Goal: Task Accomplishment & Management: Complete application form

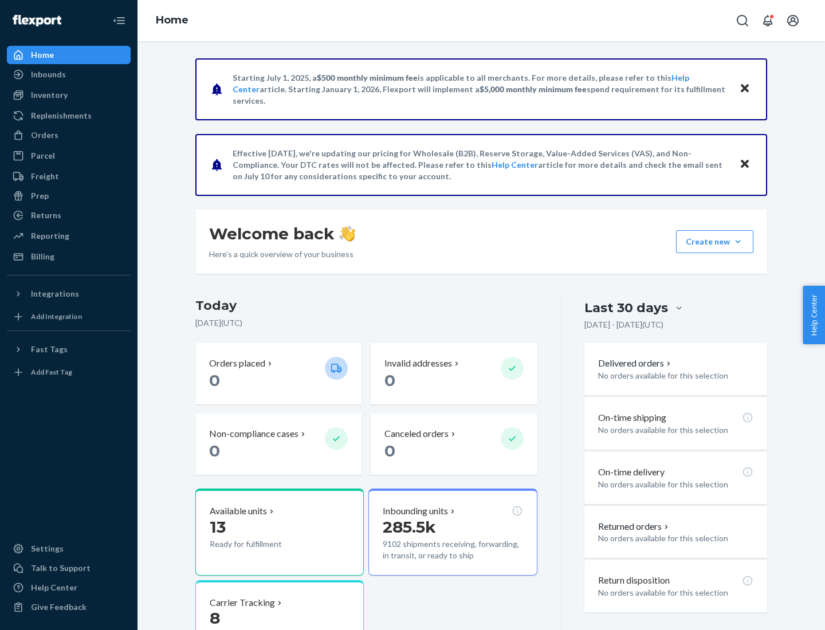
click at [738, 242] on button "Create new Create new inbound Create new order Create new product" at bounding box center [714, 241] width 77 height 23
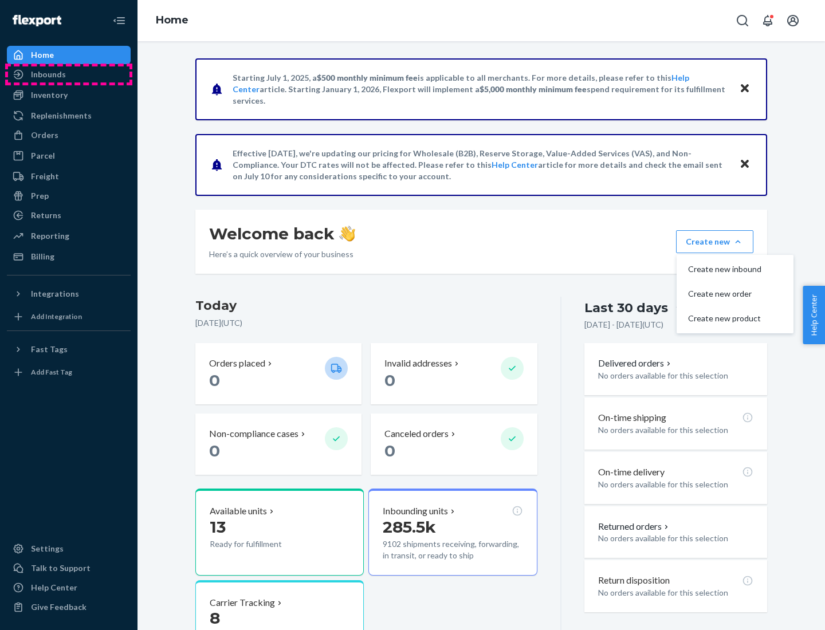
click at [69, 74] on div "Inbounds" at bounding box center [68, 74] width 121 height 16
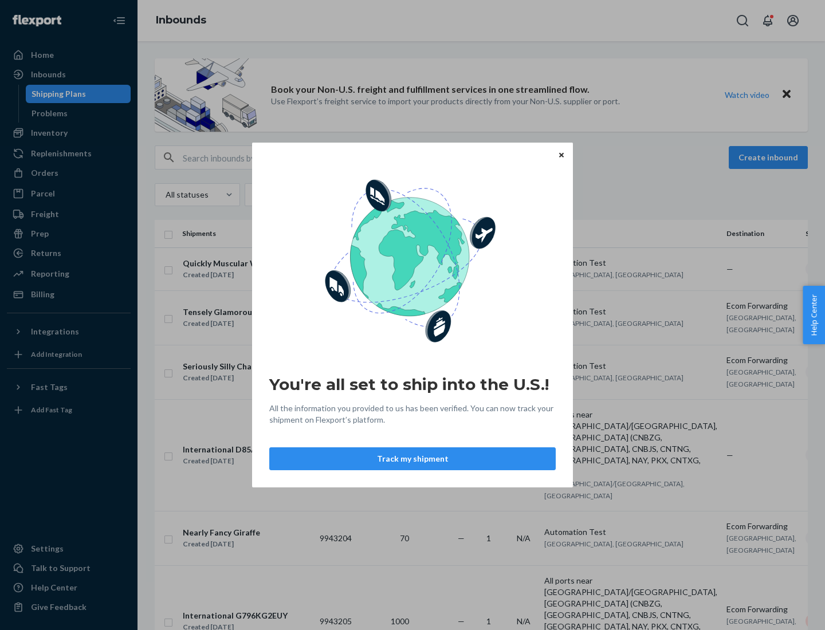
click at [412, 459] on button "Track my shipment" at bounding box center [412, 458] width 286 height 23
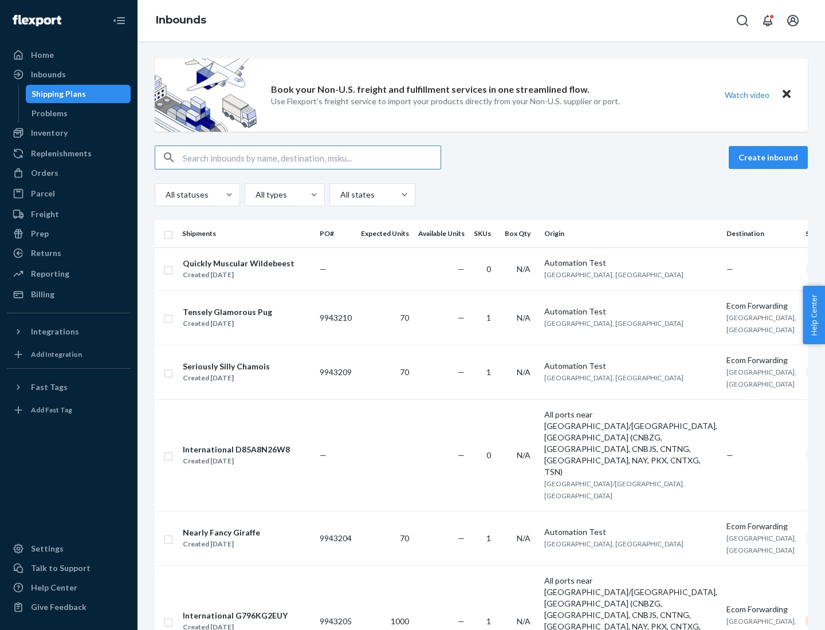
click at [770, 158] on button "Create inbound" at bounding box center [768, 157] width 79 height 23
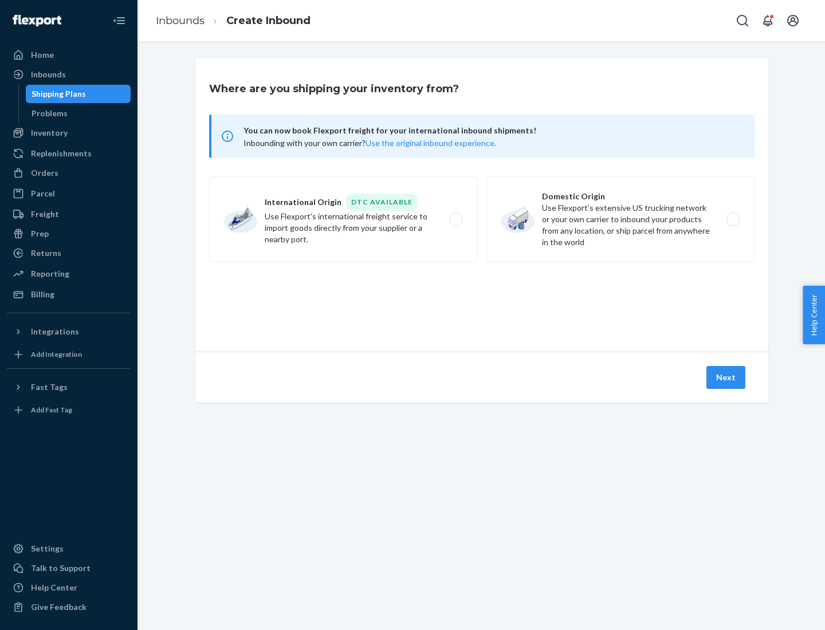
click at [343, 219] on label "International Origin DTC Available Use Flexport's international freight service…" at bounding box center [343, 219] width 268 height 86
click at [455, 219] on input "International Origin DTC Available Use Flexport's international freight service…" at bounding box center [458, 219] width 7 height 7
radio input "true"
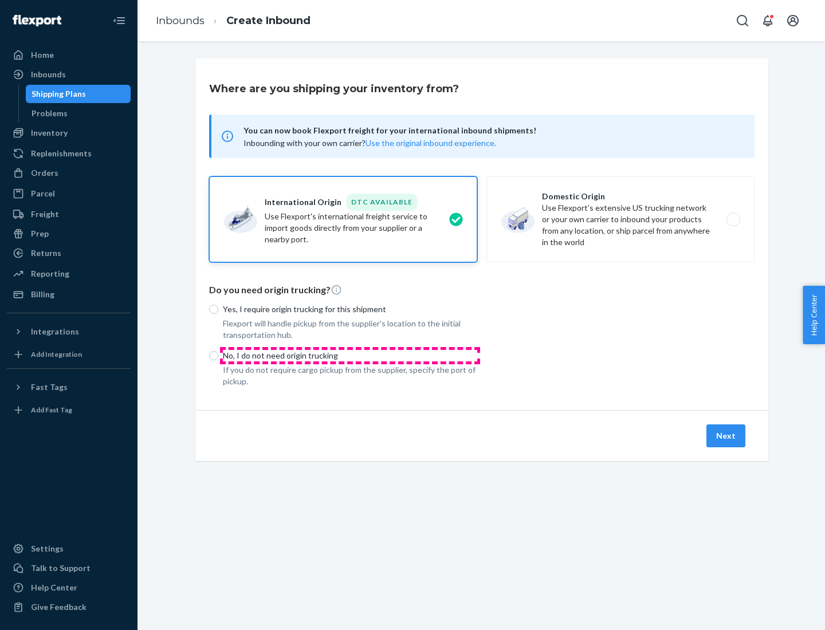
click at [350, 355] on p "No, I do not need origin trucking" at bounding box center [350, 355] width 254 height 11
click at [218, 355] on input "No, I do not need origin trucking" at bounding box center [213, 355] width 9 height 9
radio input "true"
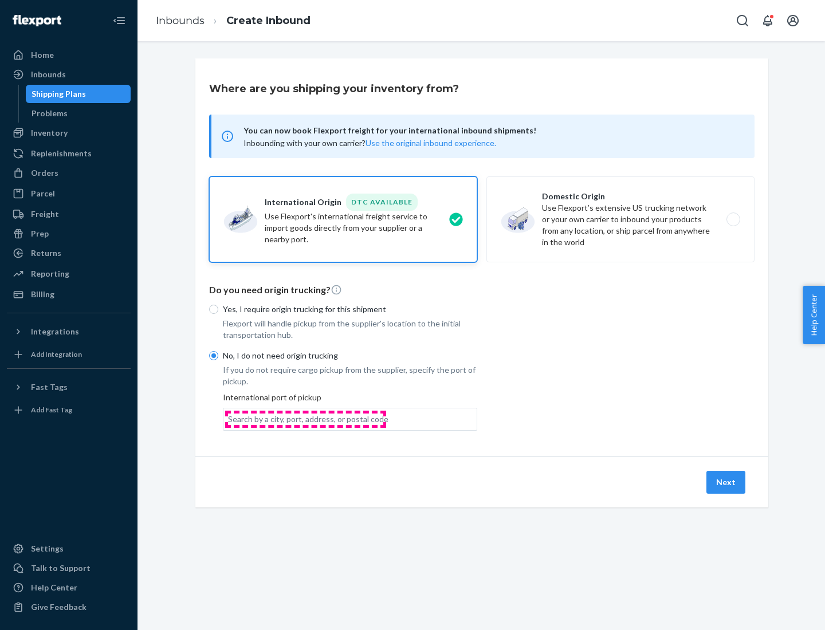
click at [305, 419] on div "Search by a city, port, address, or postal code" at bounding box center [308, 419] width 160 height 11
click at [229, 419] on input "Search by a city, port, address, or postal code" at bounding box center [228, 419] width 1 height 11
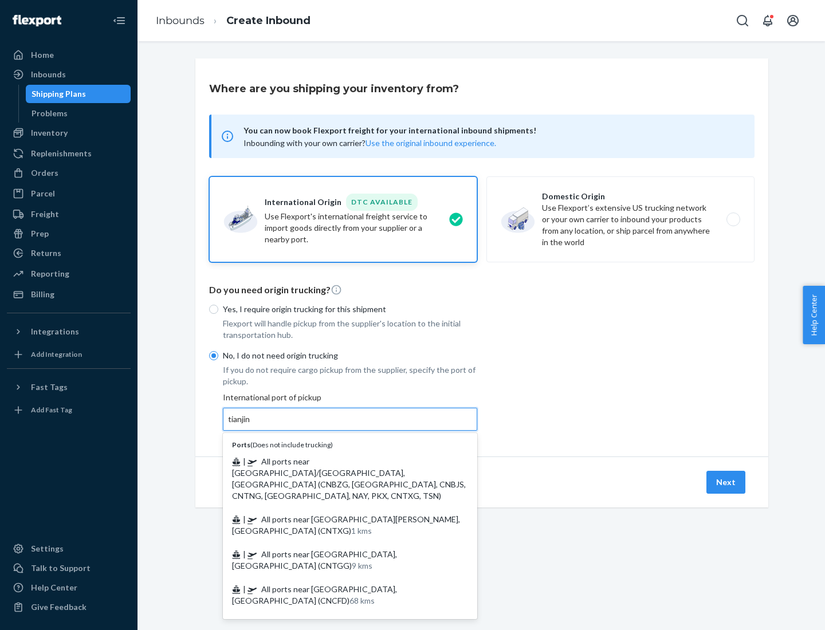
click at [339, 461] on span "| All ports near [GEOGRAPHIC_DATA]/[GEOGRAPHIC_DATA], [GEOGRAPHIC_DATA] (CNBZG,…" at bounding box center [349, 479] width 234 height 44
click at [251, 425] on input "tianjin" at bounding box center [239, 419] width 23 height 11
type input "All ports near [GEOGRAPHIC_DATA]/[GEOGRAPHIC_DATA], [GEOGRAPHIC_DATA] (CNBZG, […"
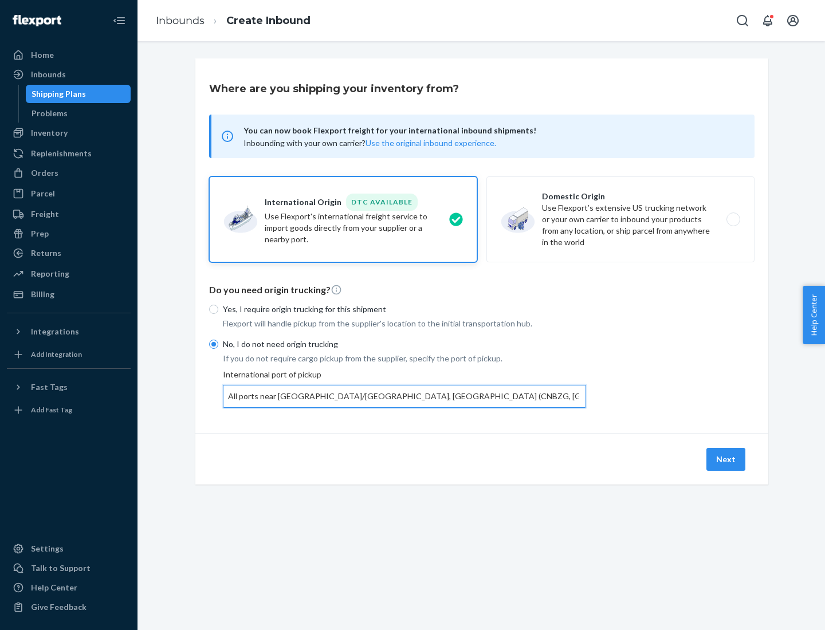
click at [726, 459] on button "Next" at bounding box center [725, 459] width 39 height 23
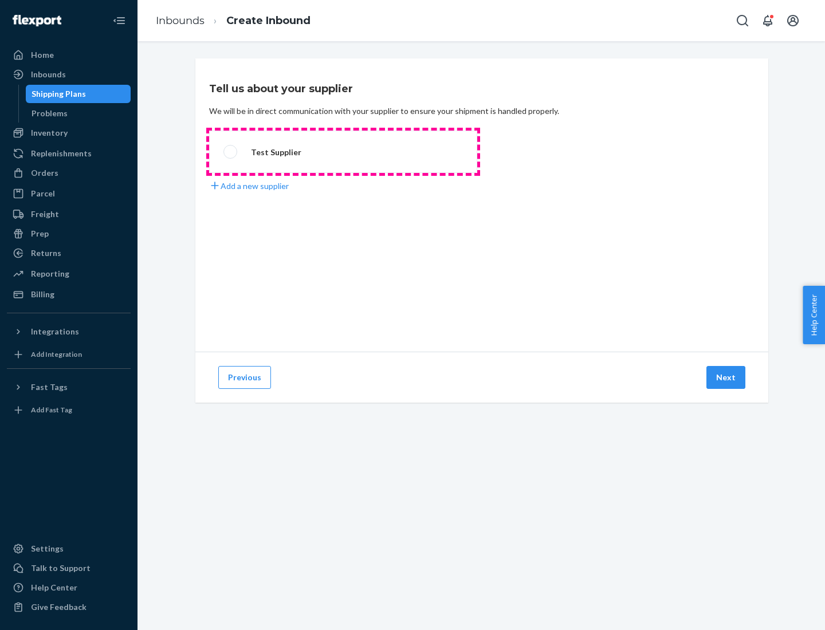
click at [343, 152] on label "Test Supplier" at bounding box center [343, 152] width 268 height 42
click at [231, 152] on input "Test Supplier" at bounding box center [226, 151] width 7 height 7
radio input "true"
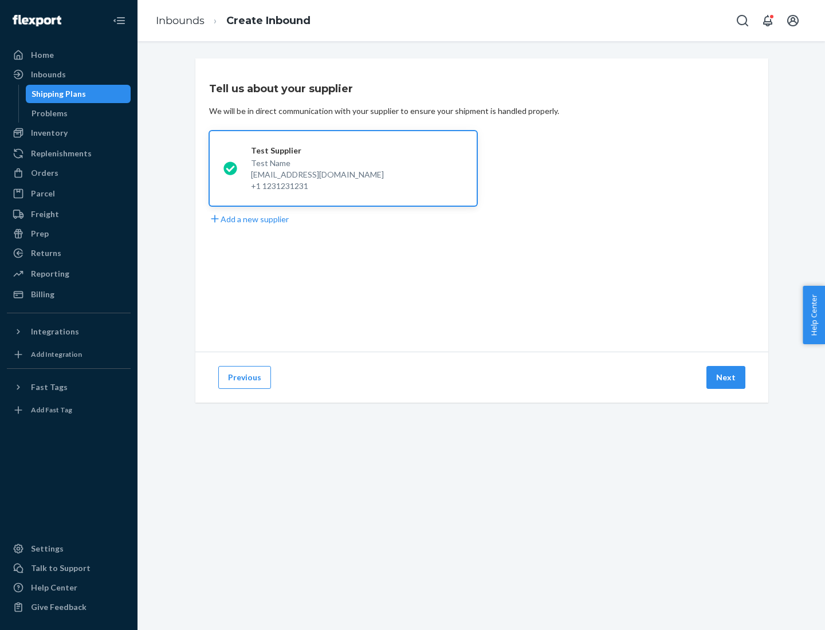
click at [726, 378] on button "Next" at bounding box center [725, 377] width 39 height 23
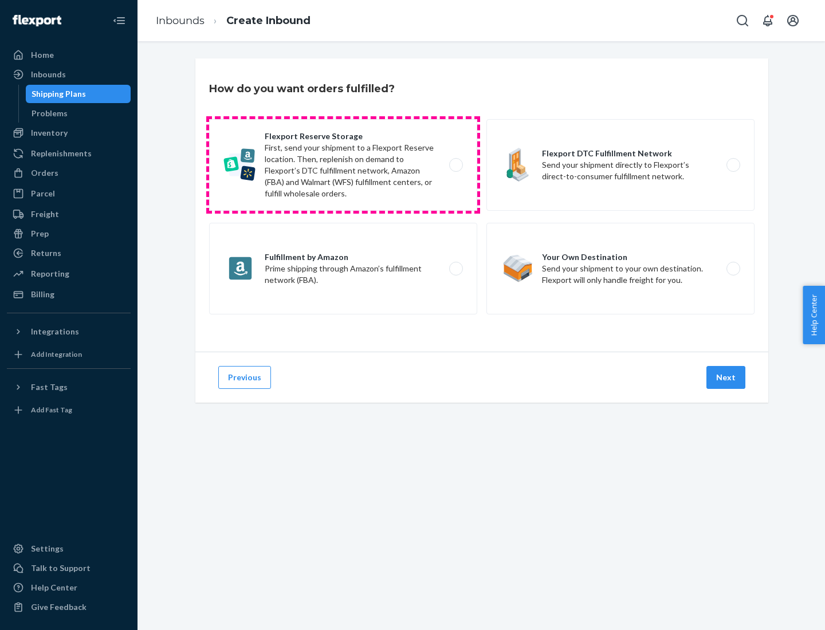
click at [343, 165] on label "Flexport Reserve Storage First, send your shipment to a Flexport Reserve locati…" at bounding box center [343, 165] width 268 height 92
click at [455, 165] on input "Flexport Reserve Storage First, send your shipment to a Flexport Reserve locati…" at bounding box center [458, 165] width 7 height 7
radio input "true"
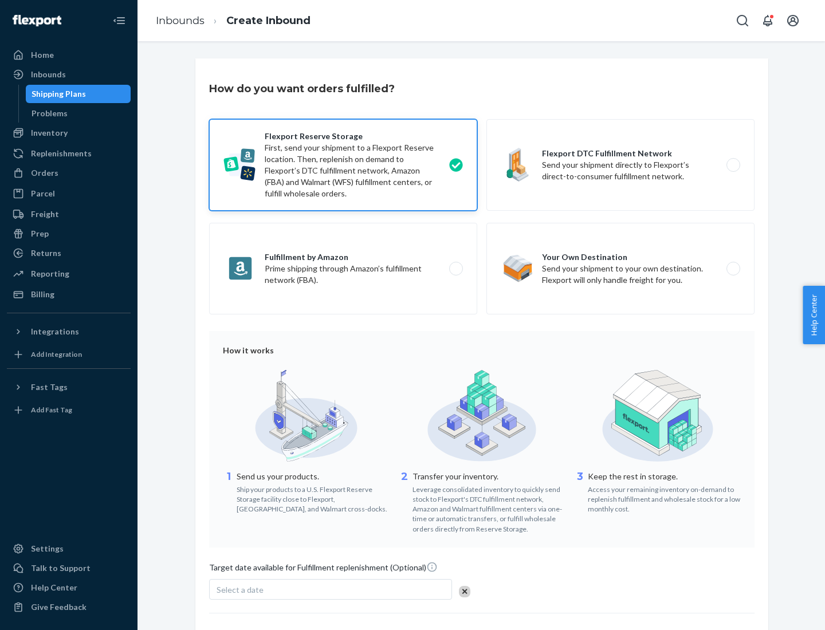
scroll to position [94, 0]
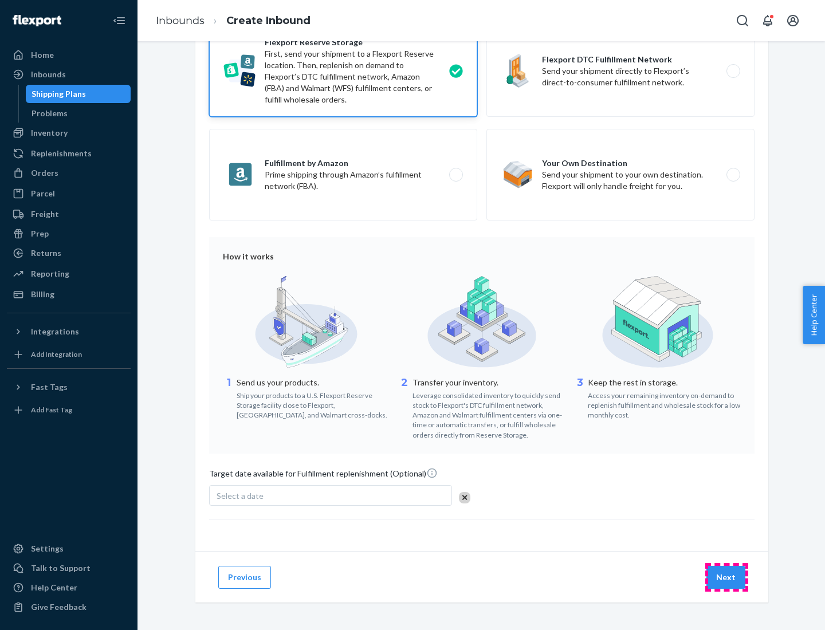
click at [726, 577] on button "Next" at bounding box center [725, 577] width 39 height 23
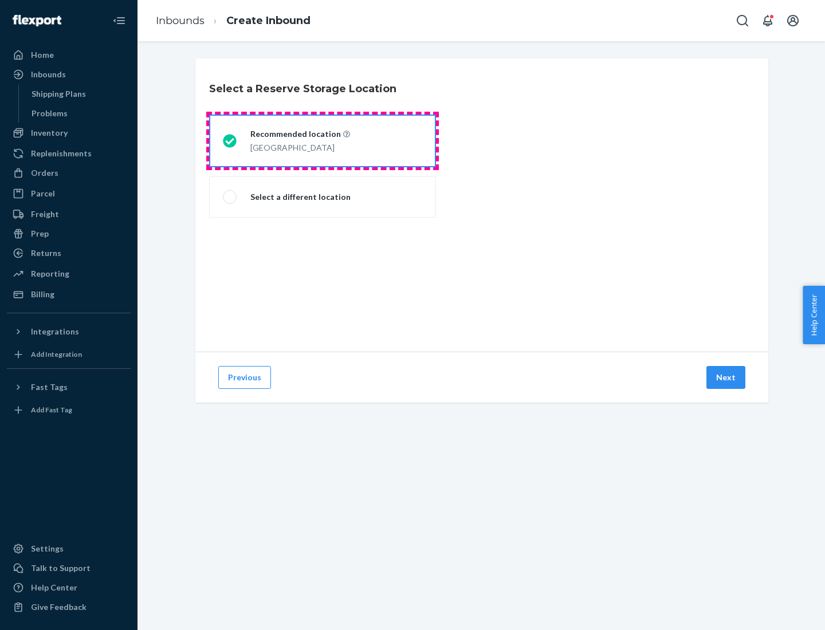
click at [323, 141] on div "[GEOGRAPHIC_DATA]" at bounding box center [300, 147] width 100 height 14
click at [230, 141] on input "Recommended location [GEOGRAPHIC_DATA]" at bounding box center [226, 140] width 7 height 7
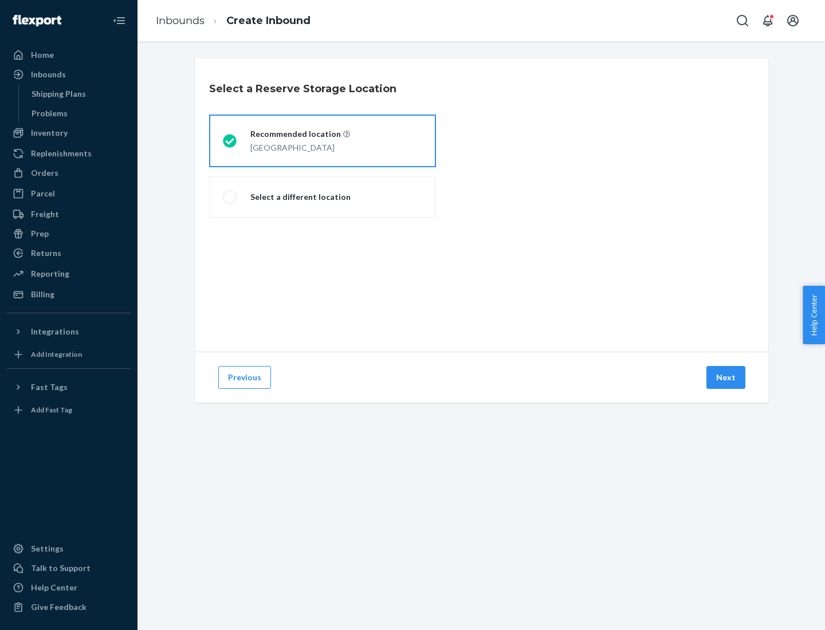
click at [726, 378] on button "Next" at bounding box center [725, 377] width 39 height 23
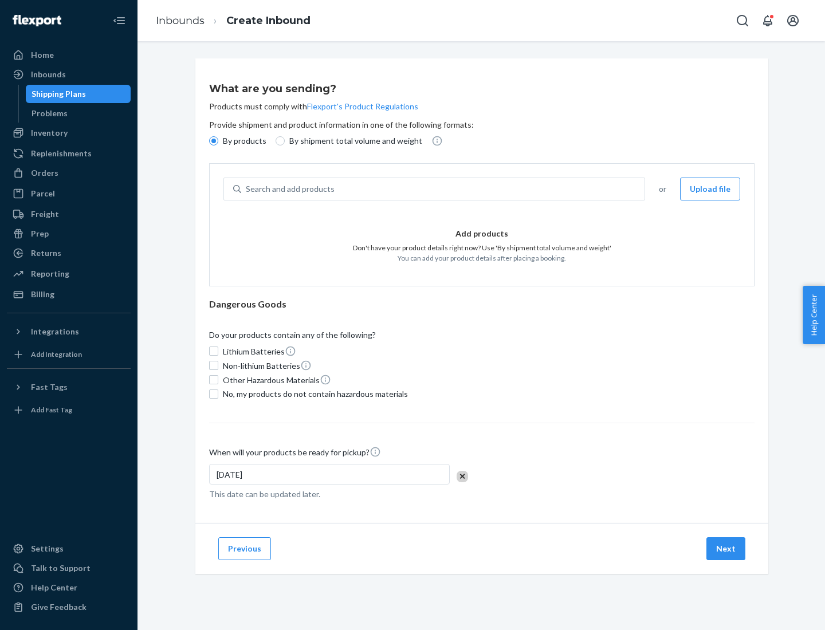
click at [443, 189] on div "Search and add products" at bounding box center [442, 189] width 403 height 21
click at [247, 189] on input "Search and add products" at bounding box center [246, 188] width 1 height 11
click at [278, 141] on input "By shipment total volume and weight" at bounding box center [280, 140] width 9 height 9
radio input "true"
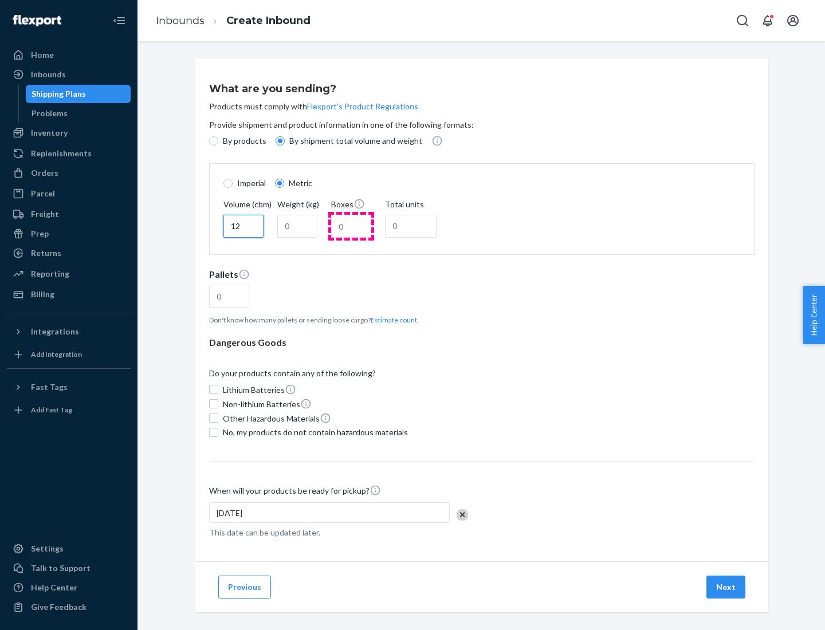
type input "12"
type input "22"
type input "222"
type input "121"
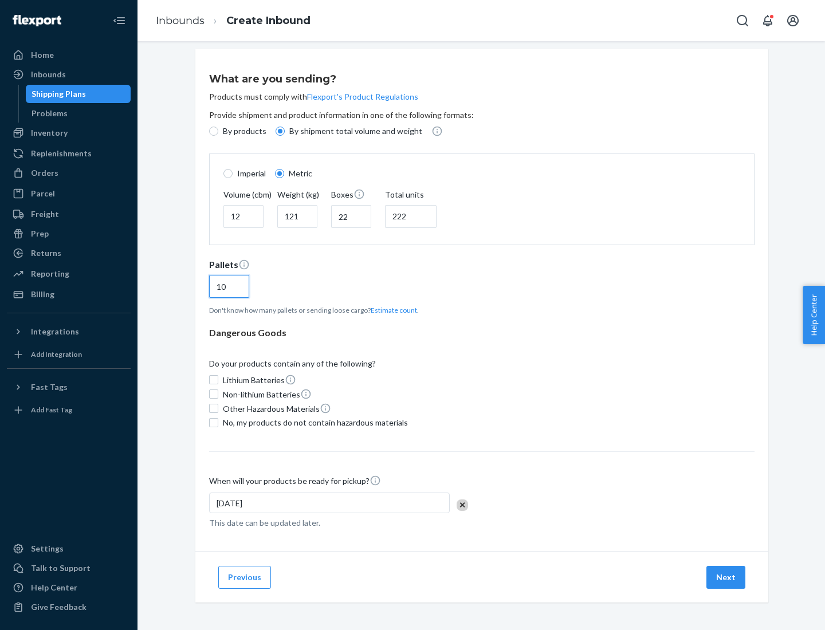
type input "10"
click at [313, 422] on span "No, my products do not contain hazardous materials" at bounding box center [315, 422] width 185 height 11
click at [218, 422] on input "No, my products do not contain hazardous materials" at bounding box center [213, 422] width 9 height 9
checkbox input "true"
click at [726, 577] on button "Next" at bounding box center [725, 577] width 39 height 23
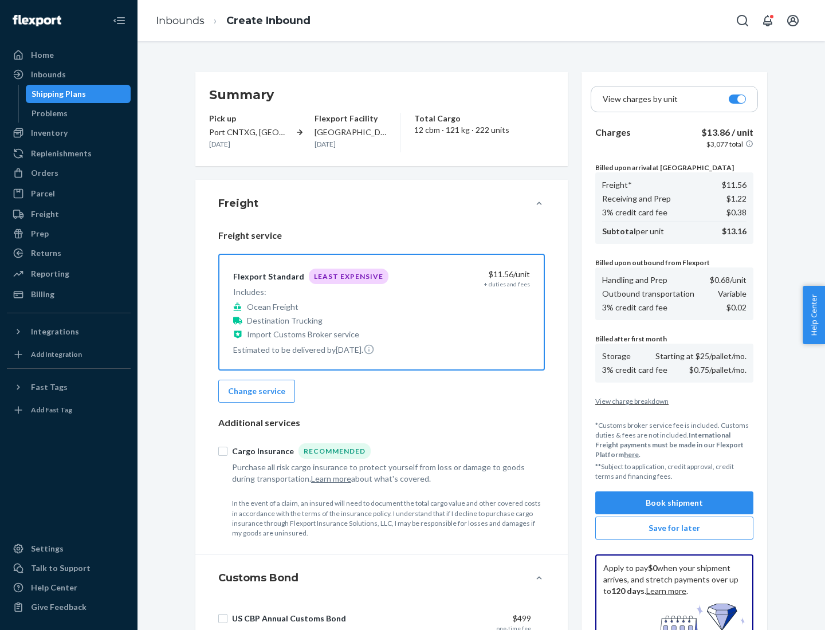
scroll to position [167, 0]
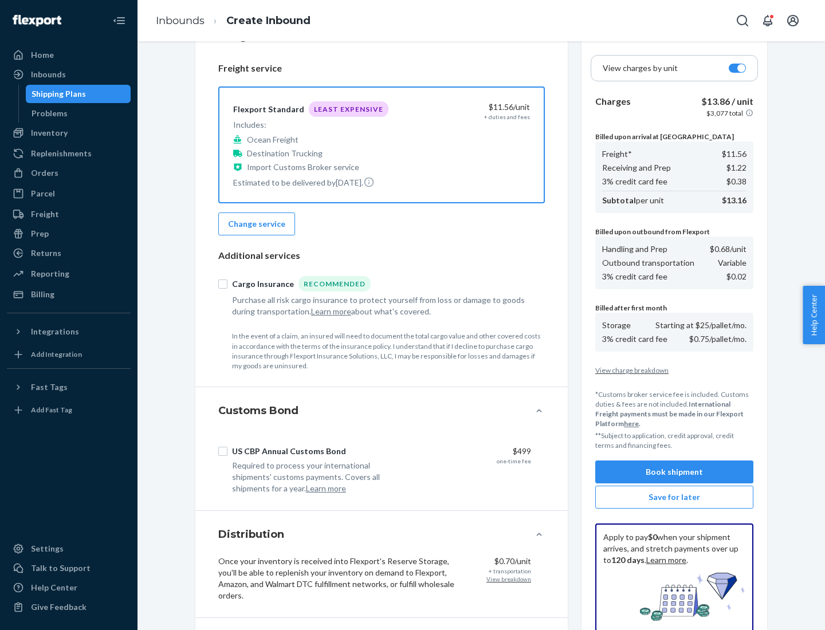
click at [674, 472] on button "Book shipment" at bounding box center [674, 472] width 158 height 23
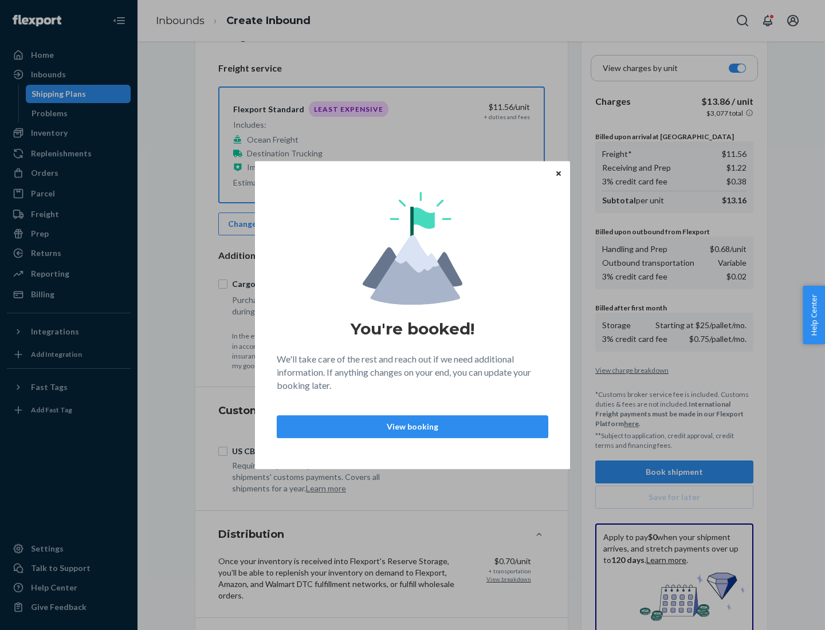
click at [412, 426] on p "View booking" at bounding box center [412, 426] width 252 height 11
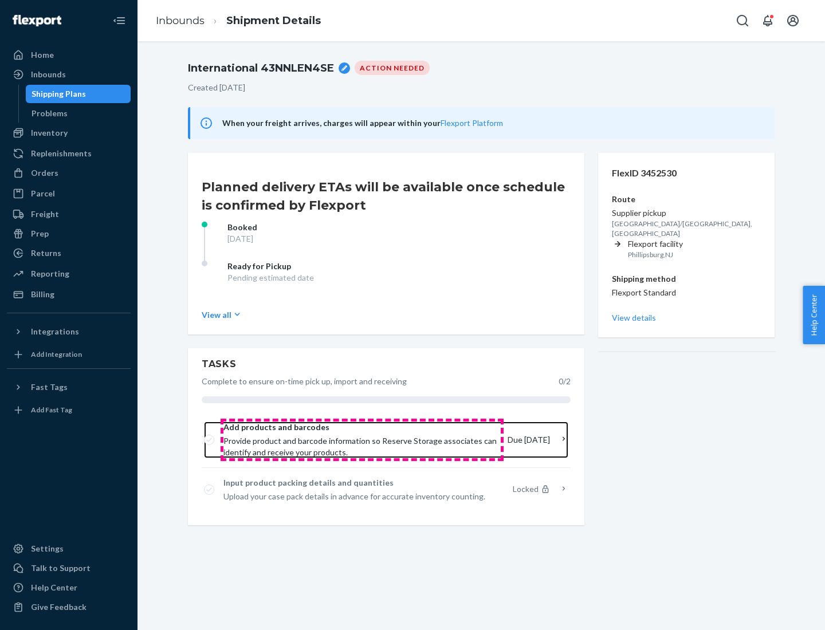
click at [362, 440] on span "Provide product and barcode information so Reserve Storage associates can ident…" at bounding box center [360, 446] width 275 height 23
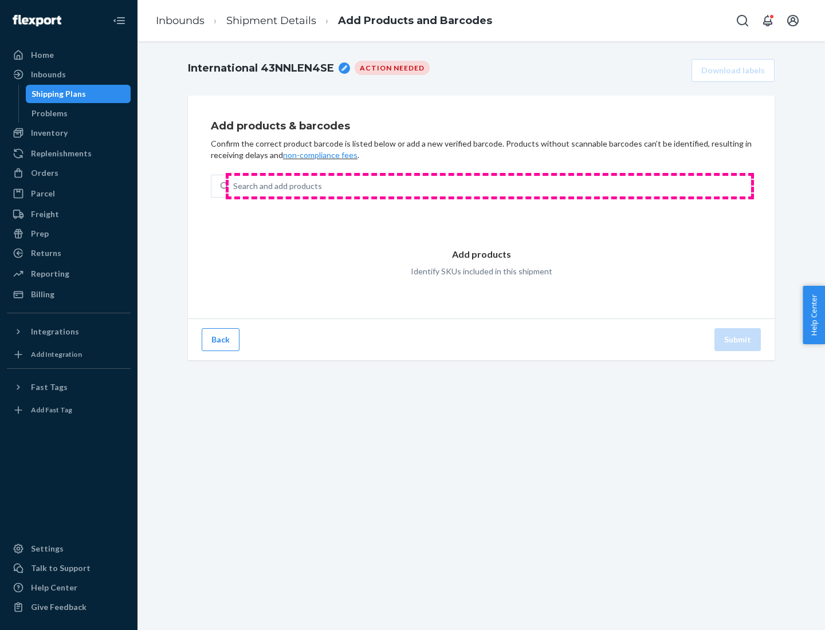
click at [490, 186] on div "Search and add products" at bounding box center [490, 186] width 522 height 21
click at [234, 186] on input "Search and add products" at bounding box center [233, 185] width 1 height 11
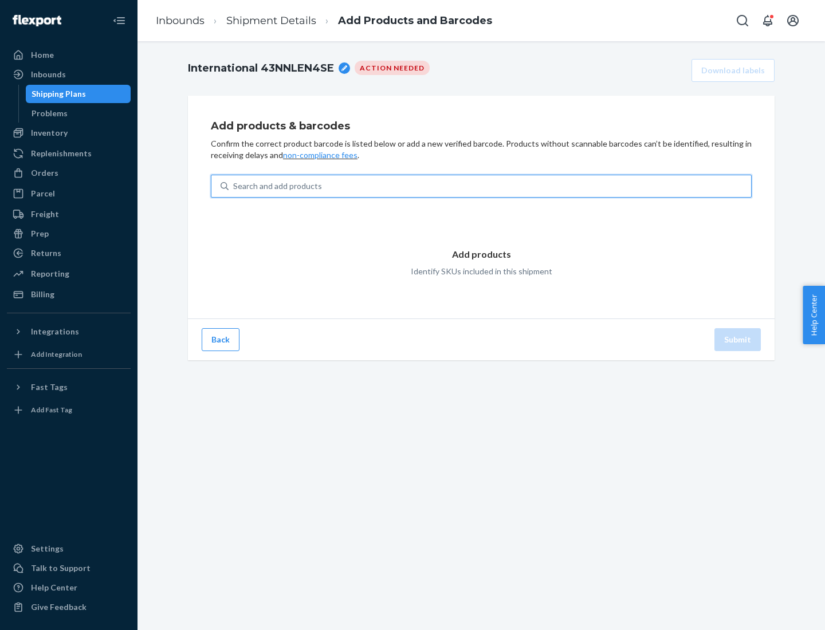
type input "test"
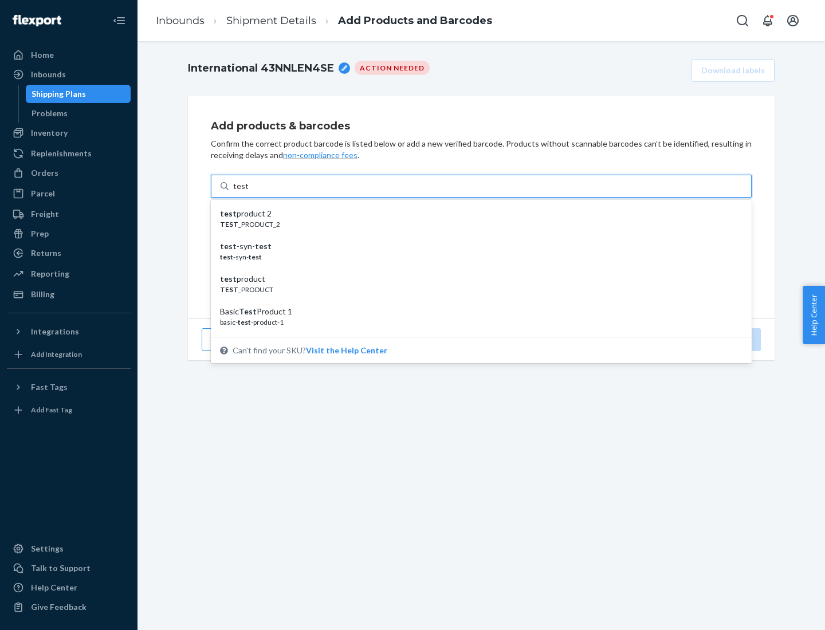
scroll to position [43, 0]
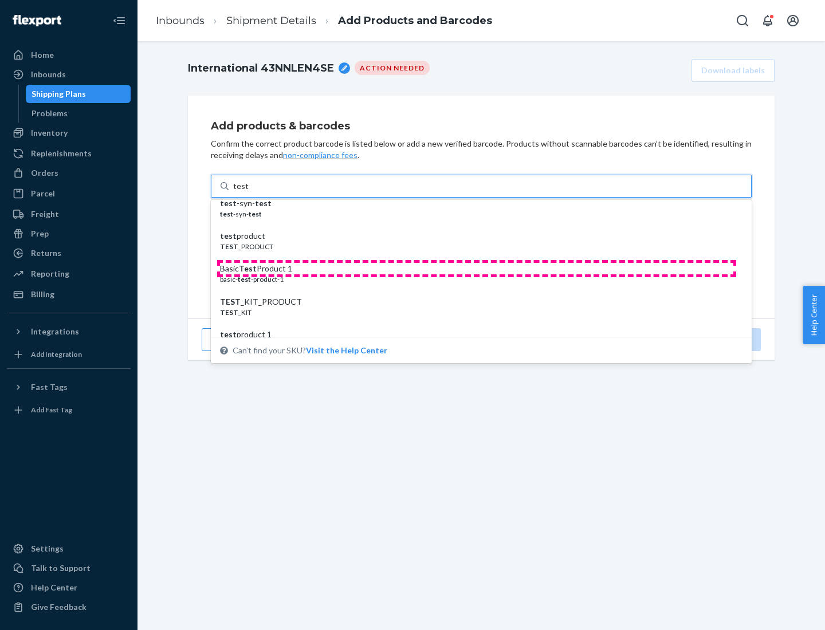
click at [477, 269] on div "Basic Test Product 1" at bounding box center [476, 268] width 513 height 11
click at [248, 192] on input "test" at bounding box center [240, 185] width 15 height 11
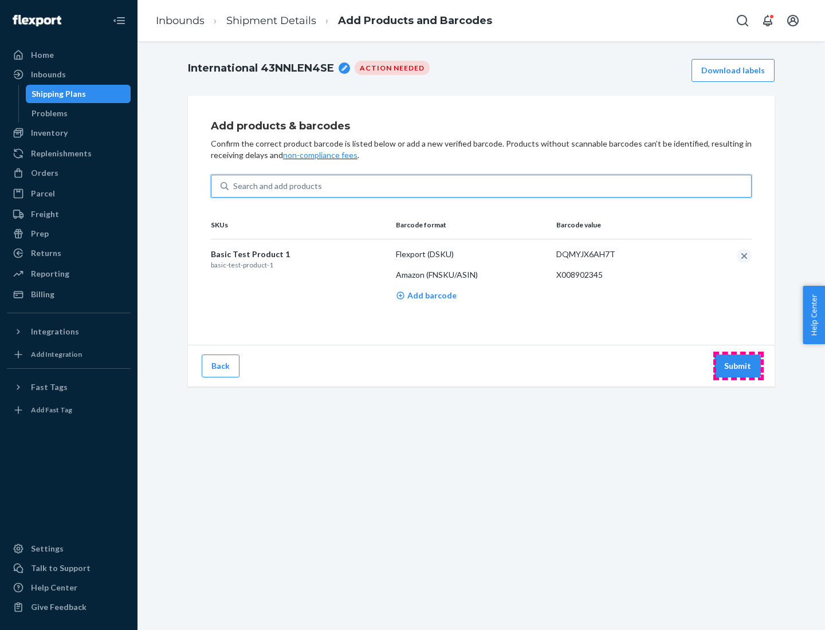
click at [738, 365] on button "Submit" at bounding box center [737, 366] width 46 height 23
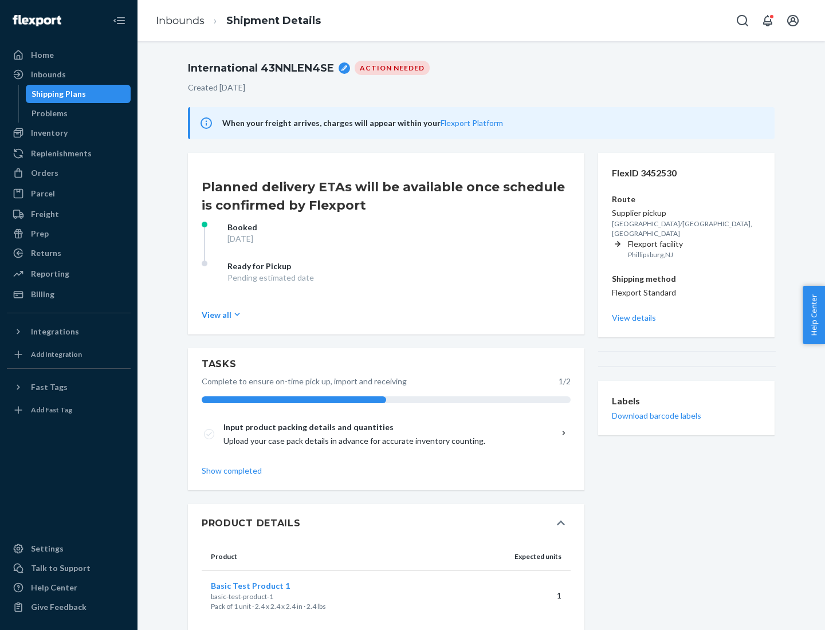
scroll to position [20, 0]
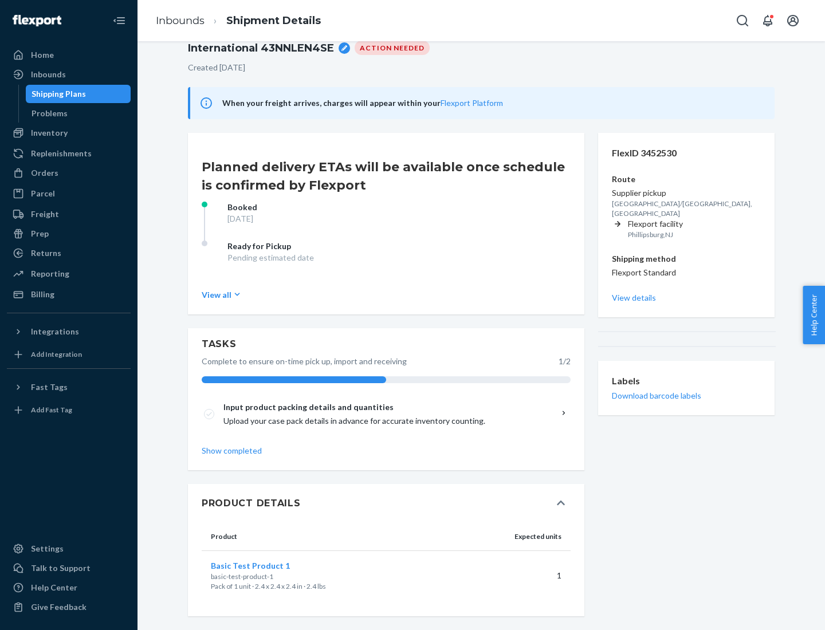
click at [269, 565] on span "Basic Test Product 1" at bounding box center [250, 566] width 79 height 10
